Goal: Entertainment & Leisure: Consume media (video, audio)

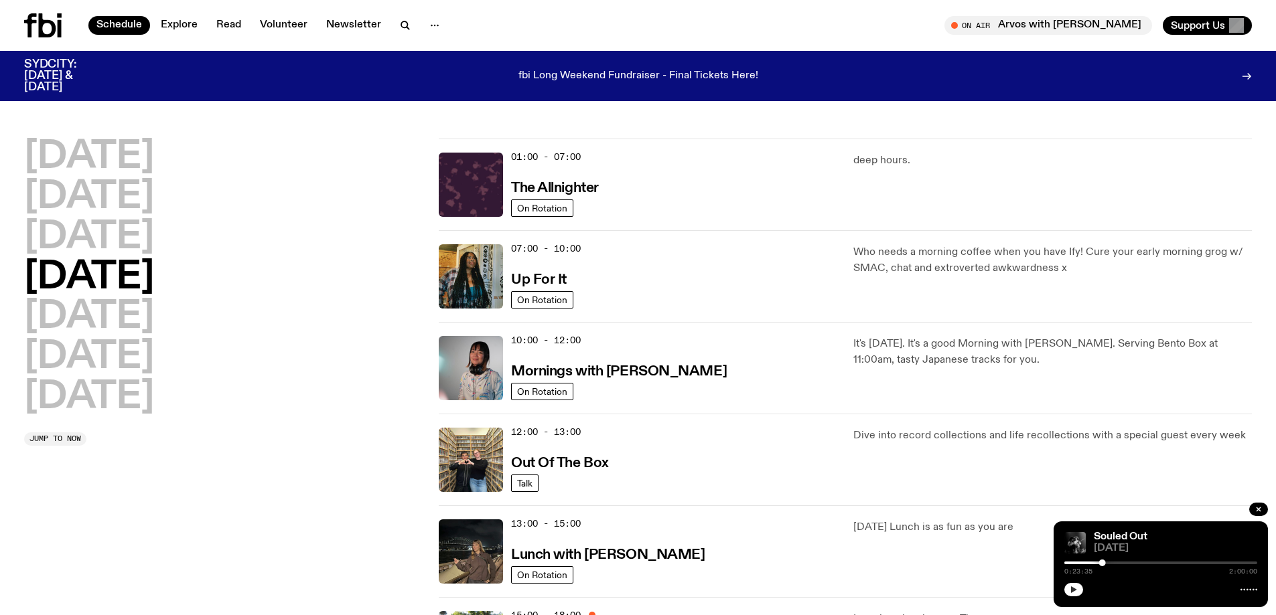
click at [1074, 589] on icon "button" at bounding box center [1074, 590] width 6 height 7
click at [108, 401] on h2 "[DATE]" at bounding box center [89, 398] width 130 height 38
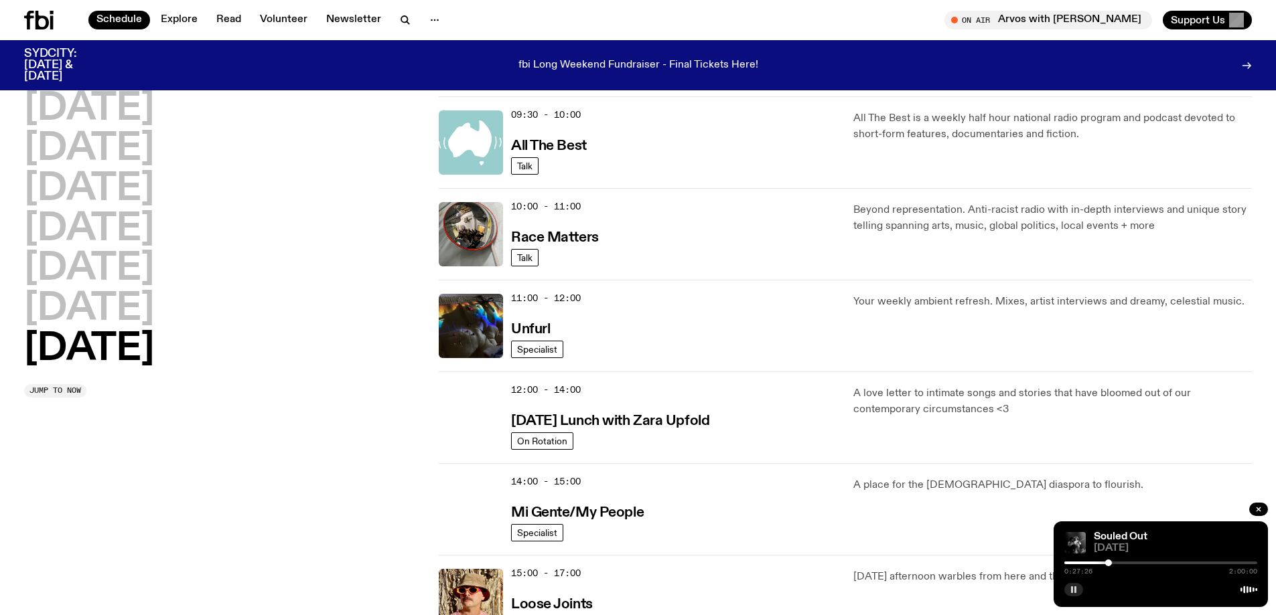
scroll to position [573, 0]
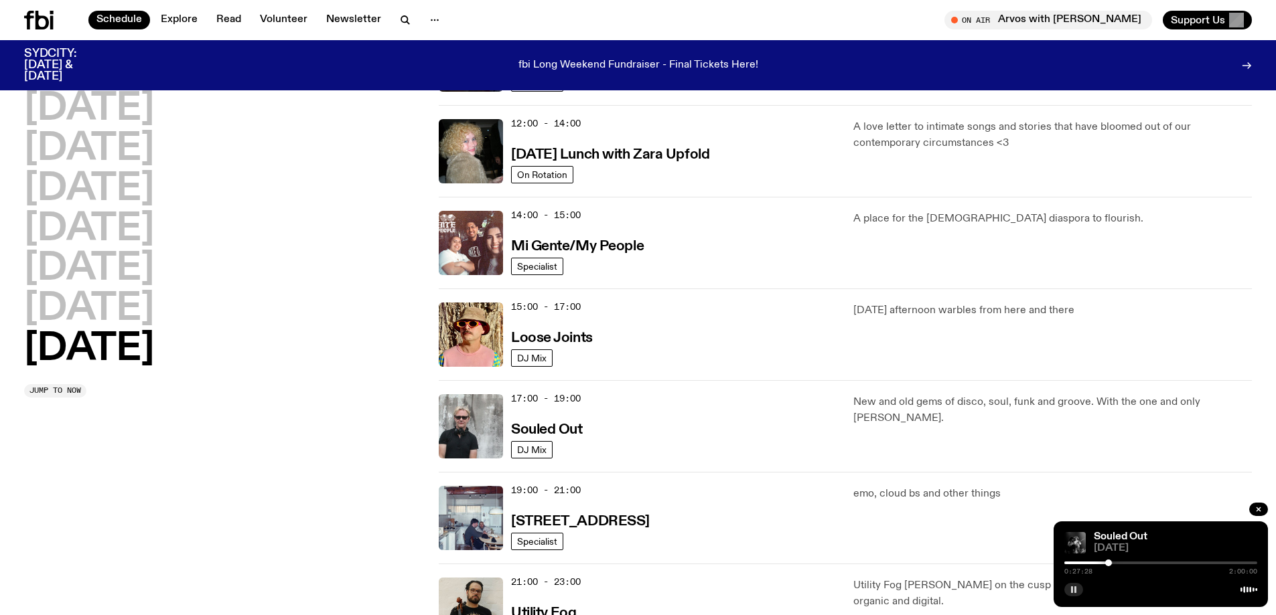
click at [584, 435] on div "17:00 - 19:00 Souled Out" at bounding box center [674, 426] width 326 height 64
click at [522, 427] on h3 "Souled Out" at bounding box center [547, 430] width 72 height 14
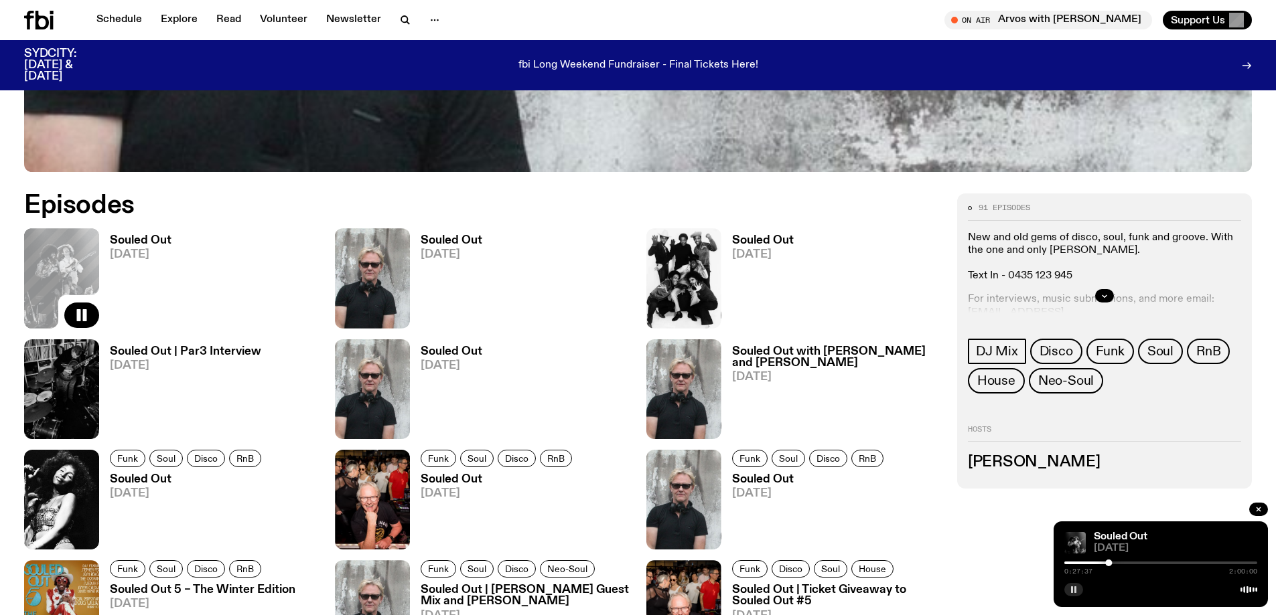
scroll to position [728, 0]
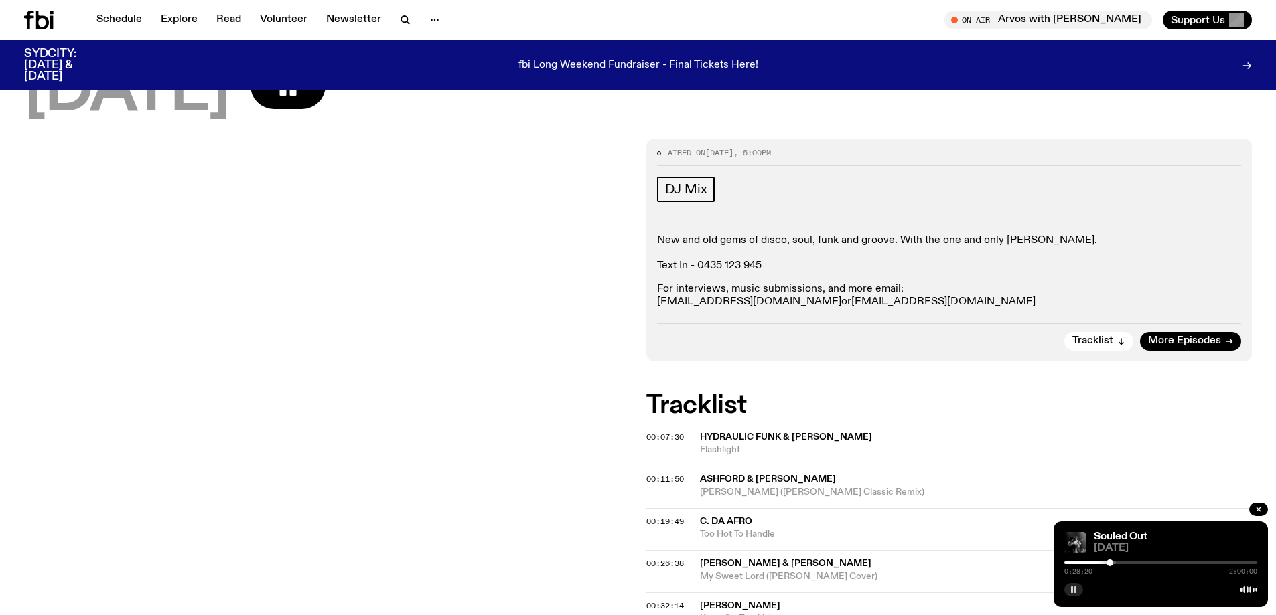
scroll to position [127, 0]
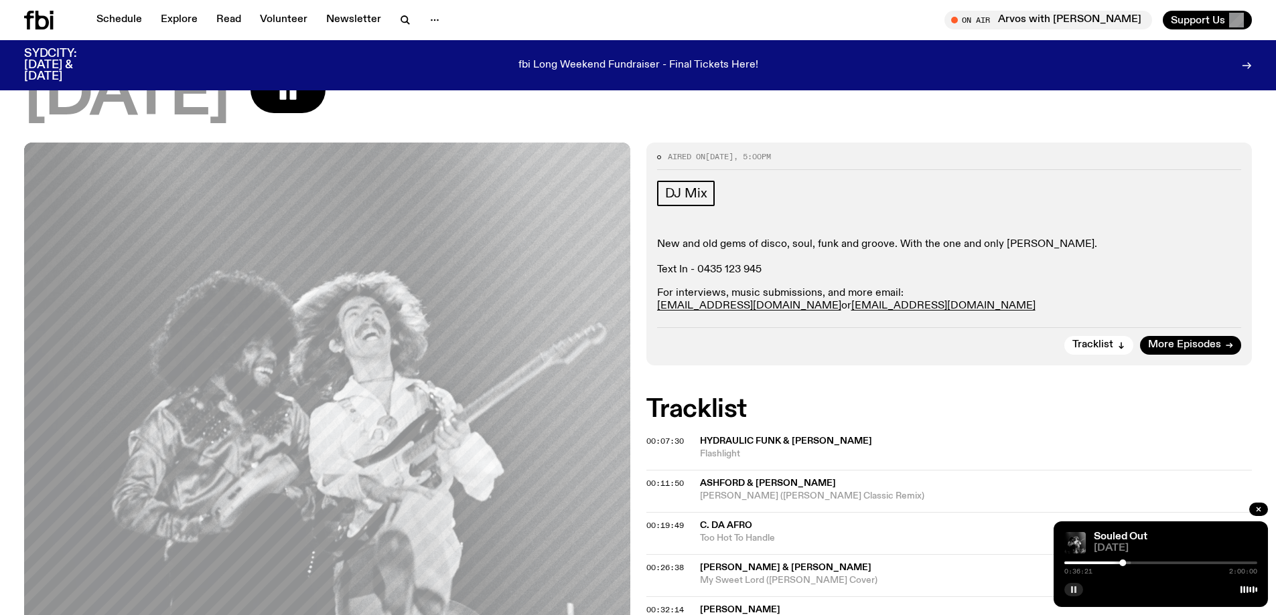
click at [995, 449] on span "Flashlight" at bounding box center [976, 454] width 553 height 13
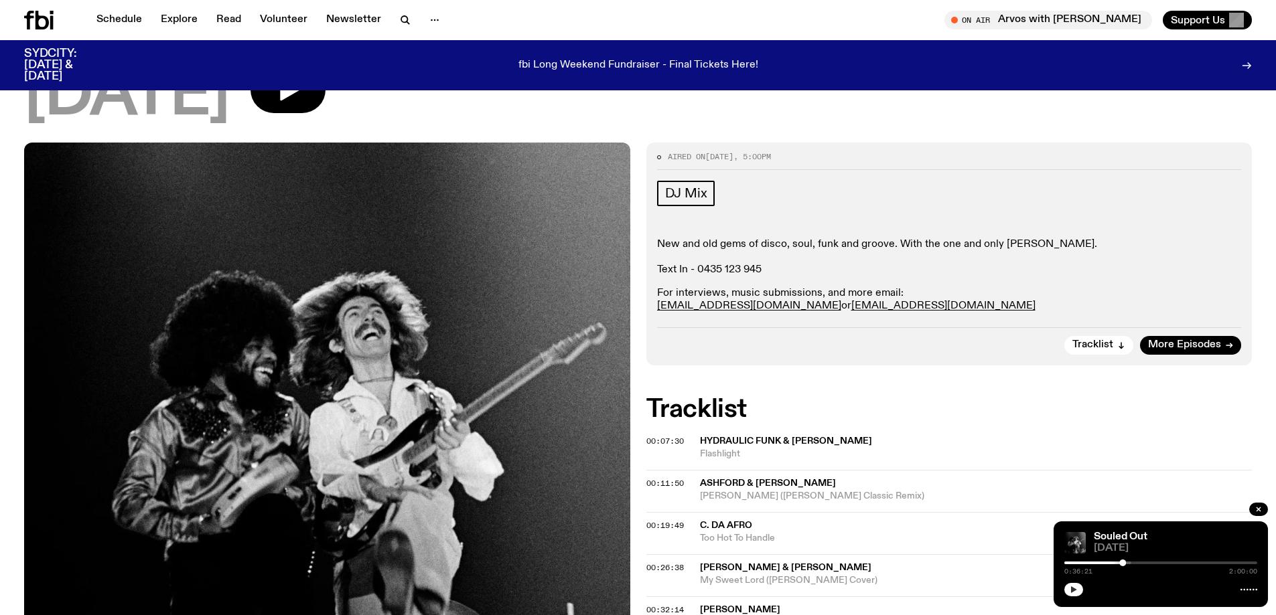
click at [1074, 589] on icon "button" at bounding box center [1074, 590] width 6 height 7
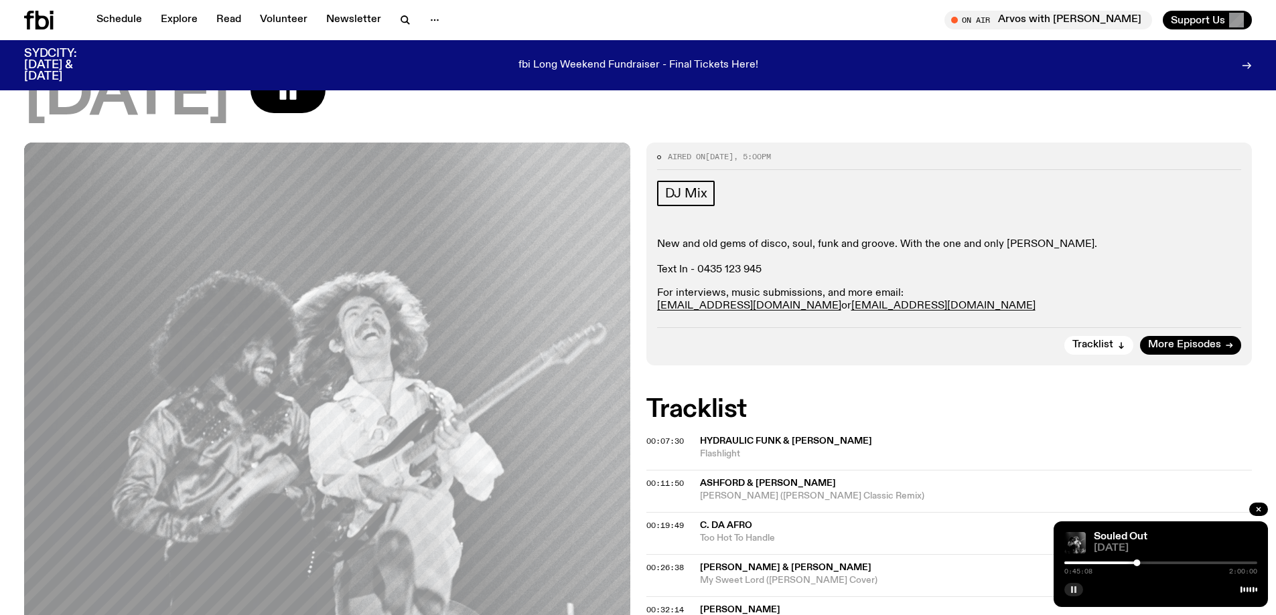
drag, startPoint x: 1285, startPoint y: 7, endPoint x: 840, endPoint y: 123, distance: 460.2
click at [840, 123] on div "[DATE]" at bounding box center [638, 96] width 1228 height 60
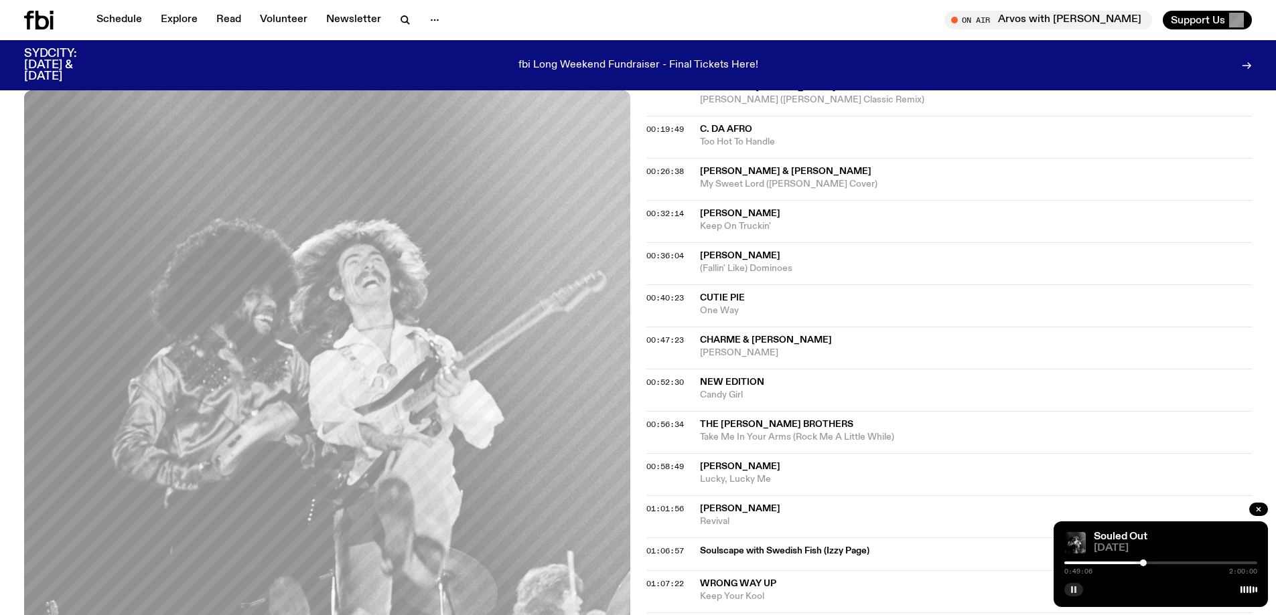
scroll to position [529, 0]
